Goal: Task Accomplishment & Management: Complete application form

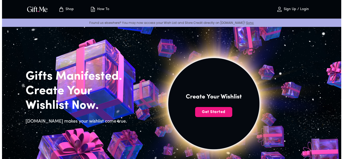
scroll to position [3, 0]
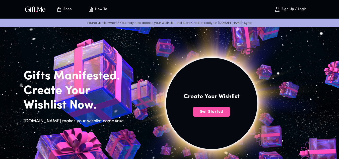
click at [220, 112] on span "Get Started" at bounding box center [211, 112] width 37 height 6
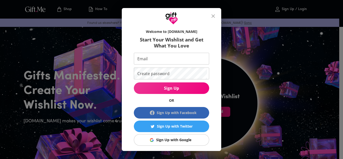
click at [194, 110] on div "Sign Up with Facebook" at bounding box center [177, 113] width 40 height 6
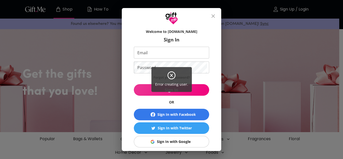
click at [172, 76] on icon at bounding box center [171, 75] width 3 height 3
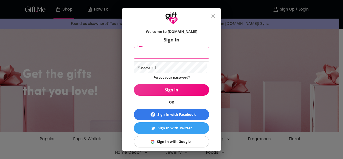
click at [161, 54] on input "Email" at bounding box center [170, 53] width 73 height 12
type input "[EMAIL_ADDRESS][DOMAIN_NAME]"
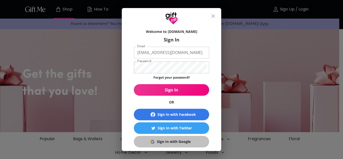
click at [158, 141] on div "Sign In with Google" at bounding box center [174, 142] width 34 height 6
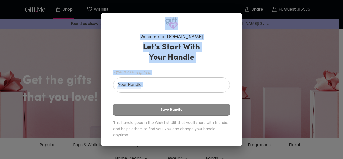
drag, startPoint x: 125, startPoint y: 15, endPoint x: 198, endPoint y: 111, distance: 121.1
click at [198, 111] on div "Welcome to Gift.me Let's Start With Your Handle *This field is required. Your H…" at bounding box center [171, 79] width 141 height 133
copy div "Welcome to Gift.me Let's Start With Your Handle *This field is required. Your H…"
click at [156, 87] on input "Your Handle" at bounding box center [168, 86] width 111 height 14
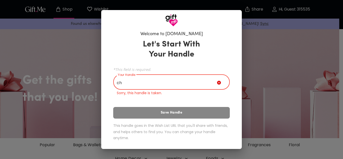
type input "c"
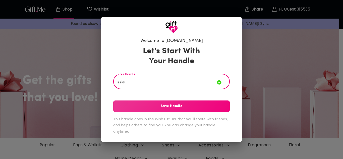
type input "izzie"
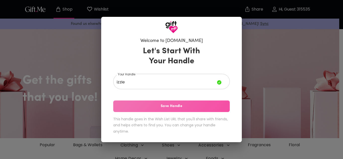
click at [188, 109] on span "Save Handle" at bounding box center [171, 106] width 116 height 6
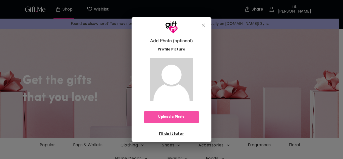
click at [183, 118] on span "Upload a Photo" at bounding box center [172, 117] width 56 height 6
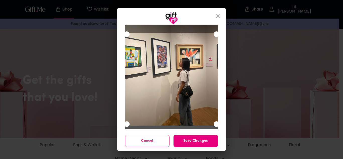
scroll to position [23, 0]
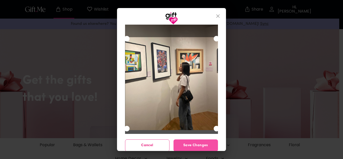
click at [191, 142] on button "Save Changes" at bounding box center [195, 145] width 44 height 12
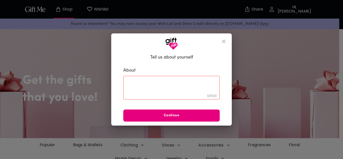
click at [156, 80] on div "0 / 500 ​" at bounding box center [171, 88] width 96 height 24
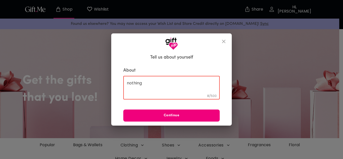
type textarea "nothing"
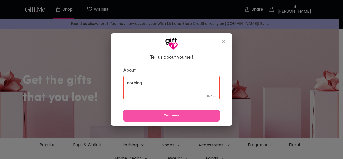
click at [173, 118] on span "Continue" at bounding box center [171, 116] width 96 height 6
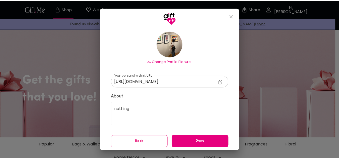
scroll to position [31, 0]
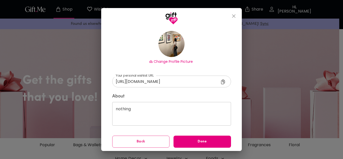
click at [221, 83] on icon at bounding box center [224, 82] width 6 height 6
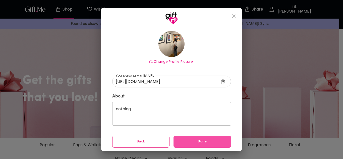
click at [188, 141] on span "Done" at bounding box center [201, 142] width 57 height 6
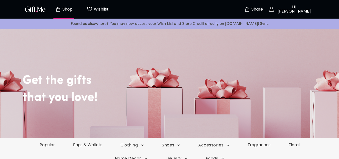
click at [97, 5] on button "Wishlist 0" at bounding box center [98, 9] width 28 height 16
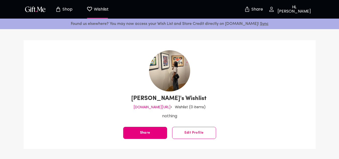
click at [69, 9] on p "Shop" at bounding box center [66, 9] width 11 height 4
